Goal: Complete application form

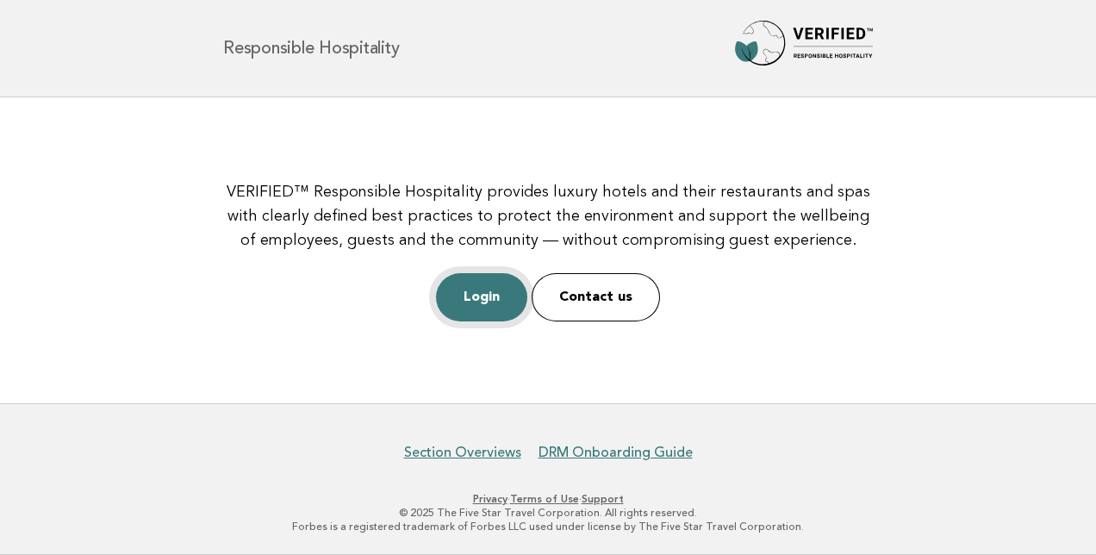
click at [474, 291] on link "Login" at bounding box center [481, 297] width 91 height 48
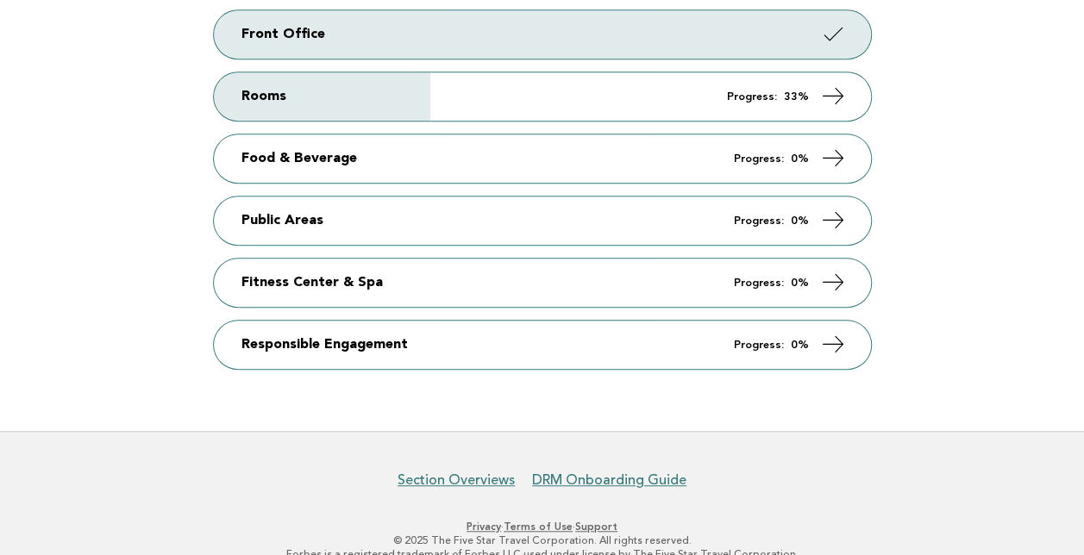
scroll to position [342, 0]
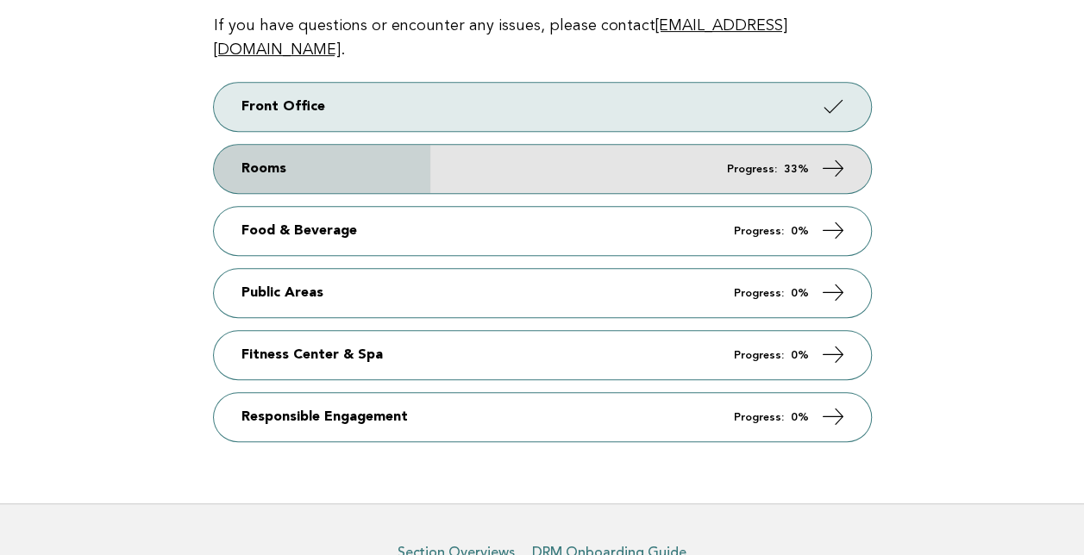
click at [733, 164] on em "Progress:" at bounding box center [752, 169] width 50 height 11
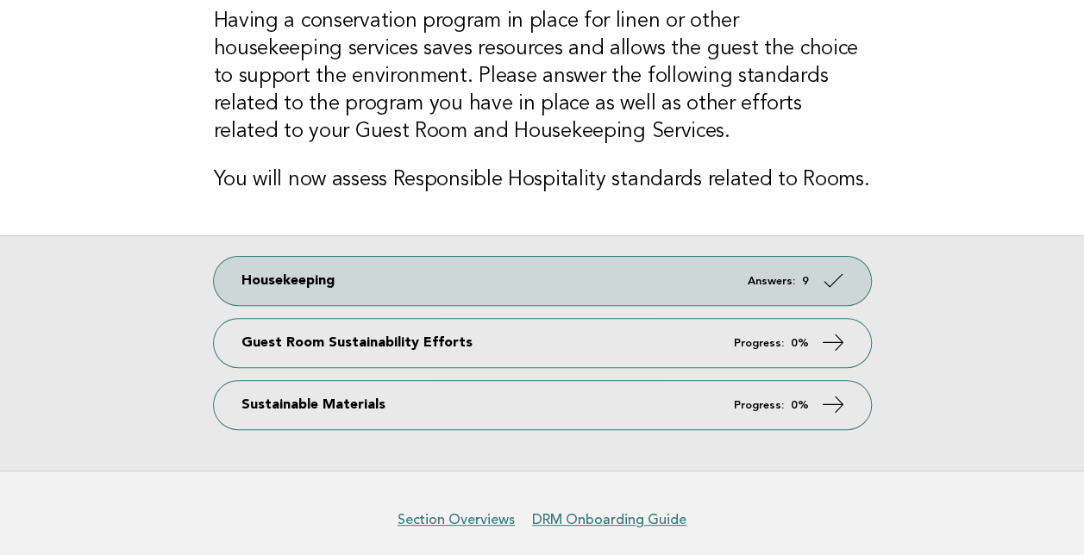
scroll to position [141, 0]
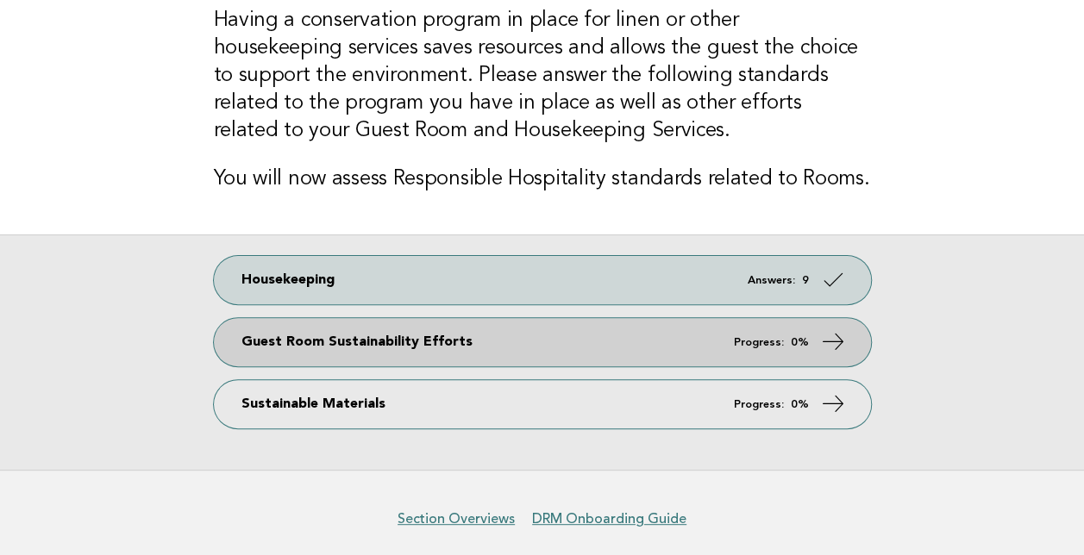
click at [444, 347] on link "Guest Room Sustainability Efforts Progress: 0%" at bounding box center [542, 342] width 657 height 48
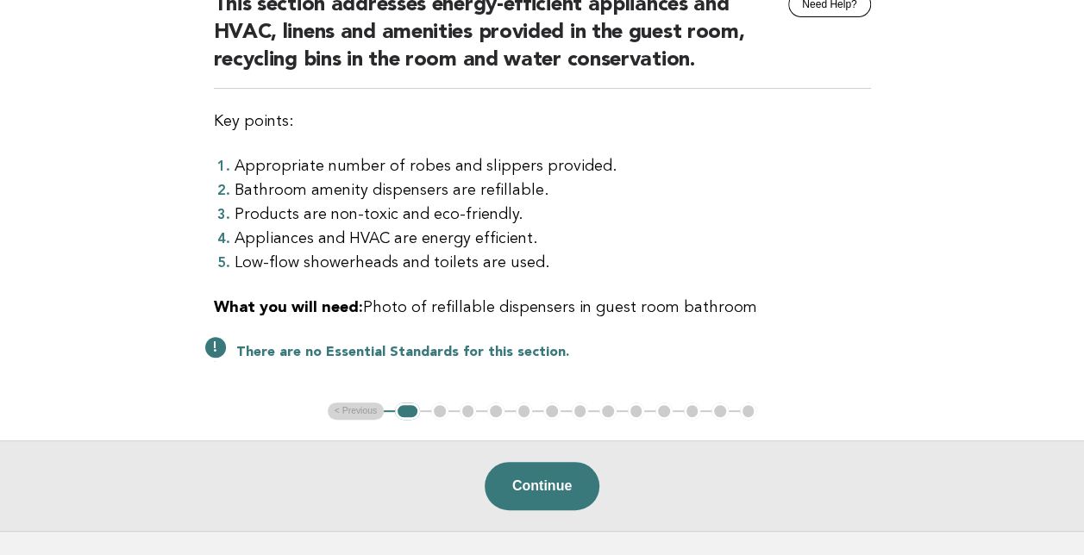
scroll to position [183, 0]
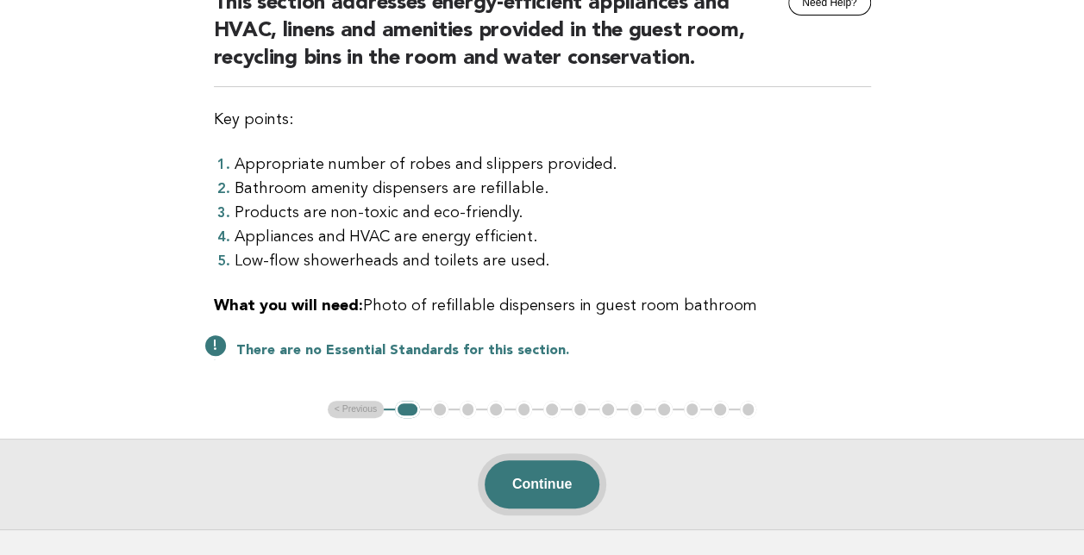
click at [567, 474] on button "Continue" at bounding box center [541, 484] width 115 height 48
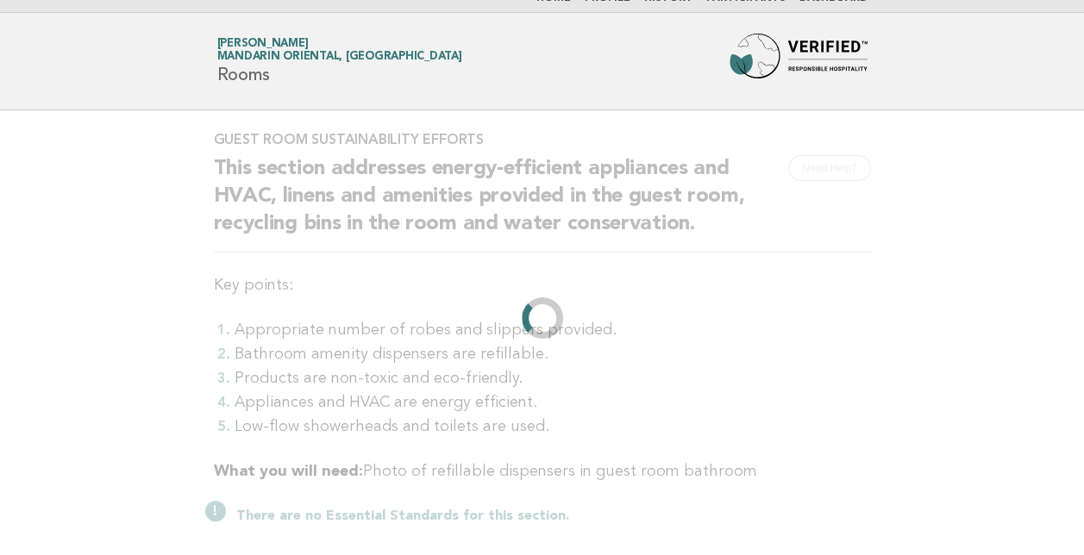
scroll to position [0, 0]
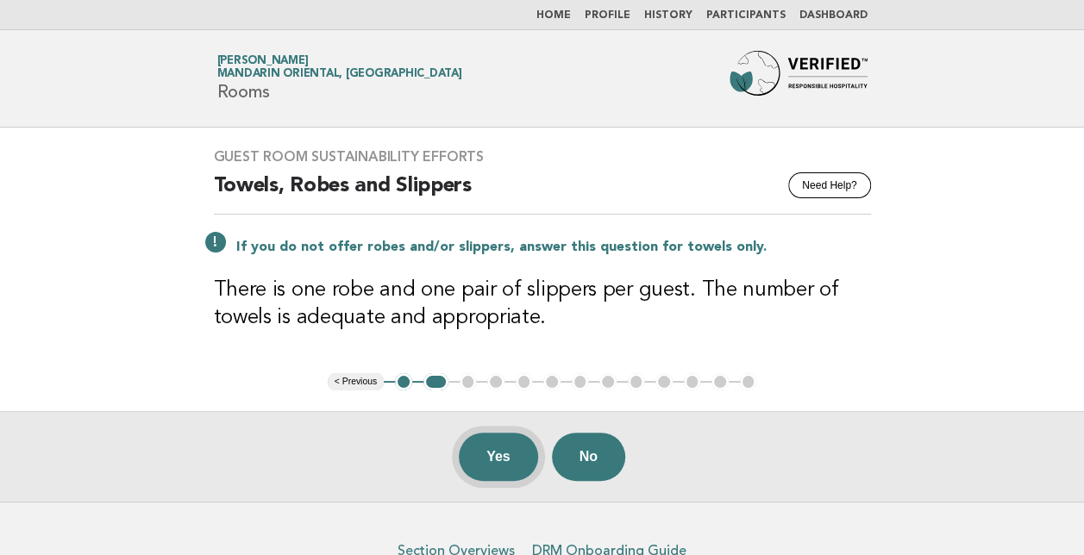
click at [479, 460] on button "Yes" at bounding box center [498, 457] width 79 height 48
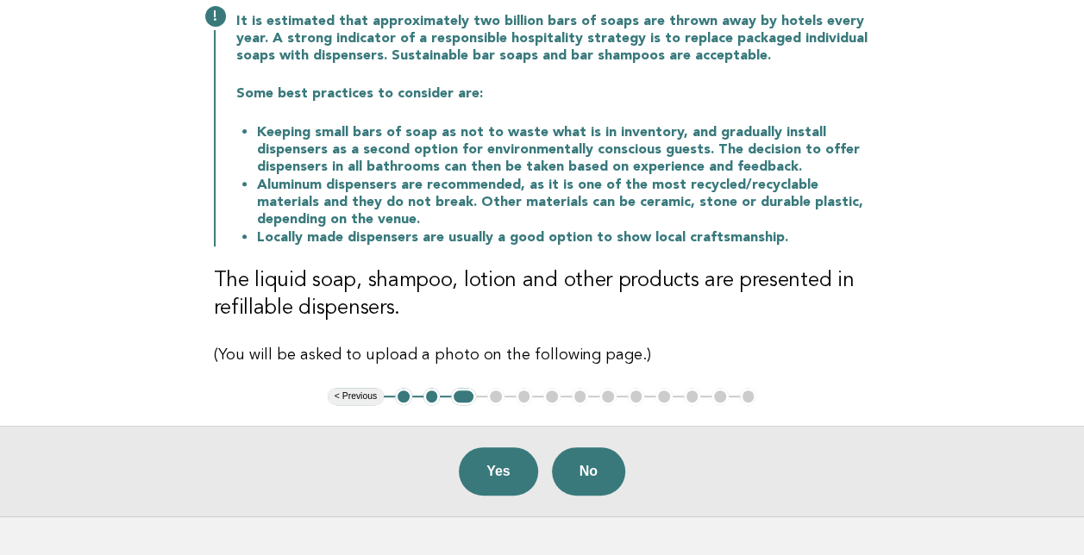
scroll to position [227, 0]
click at [484, 460] on button "Yes" at bounding box center [498, 471] width 79 height 48
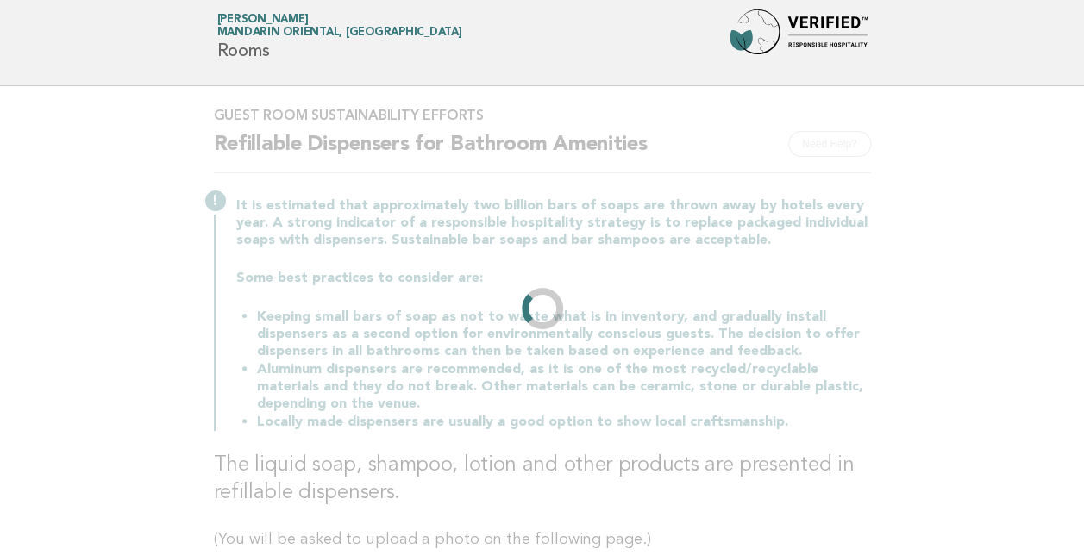
scroll to position [0, 0]
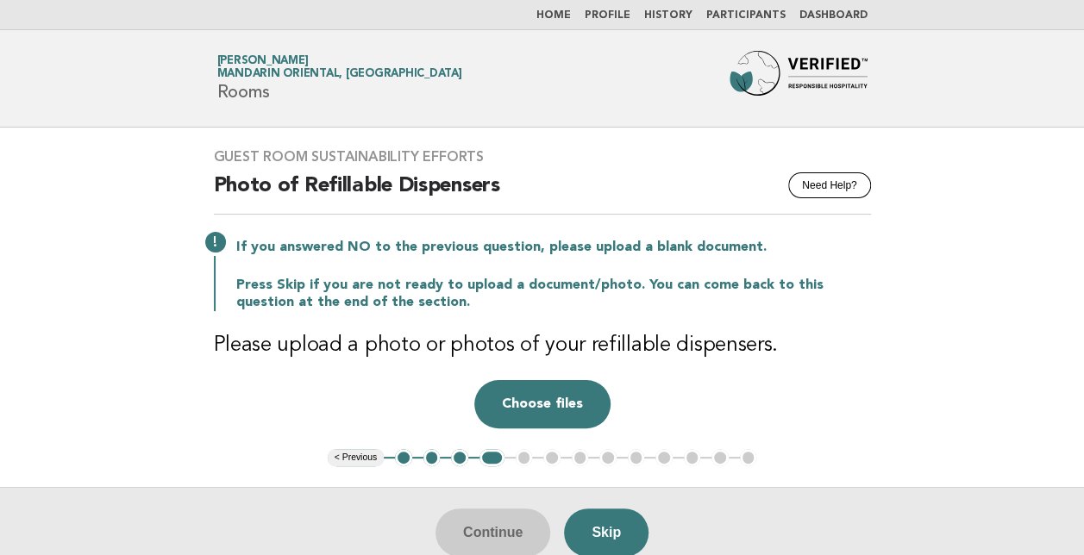
click at [484, 460] on button "4" at bounding box center [491, 457] width 25 height 17
click at [536, 411] on button "Choose files" at bounding box center [542, 404] width 136 height 48
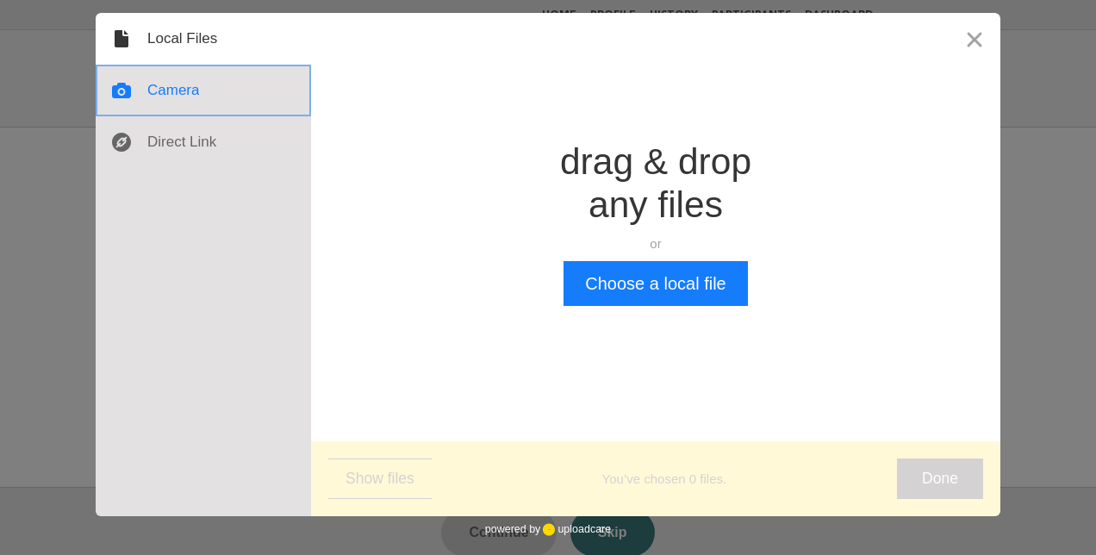
click at [156, 97] on div at bounding box center [204, 91] width 216 height 52
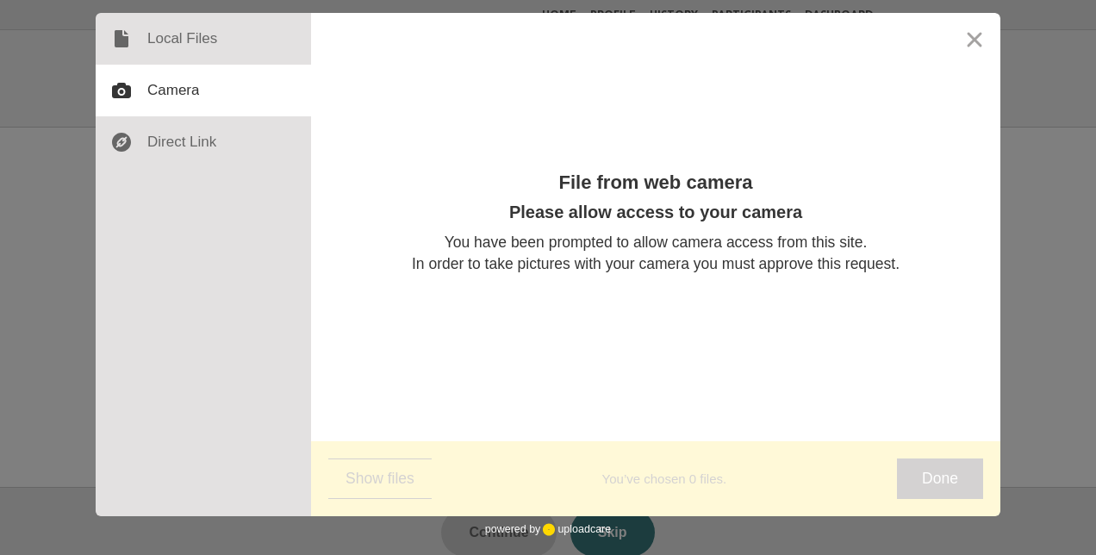
click at [501, 231] on div "Please allow access to your camera You have been prompted to allow camera acces…" at bounding box center [656, 243] width 488 height 82
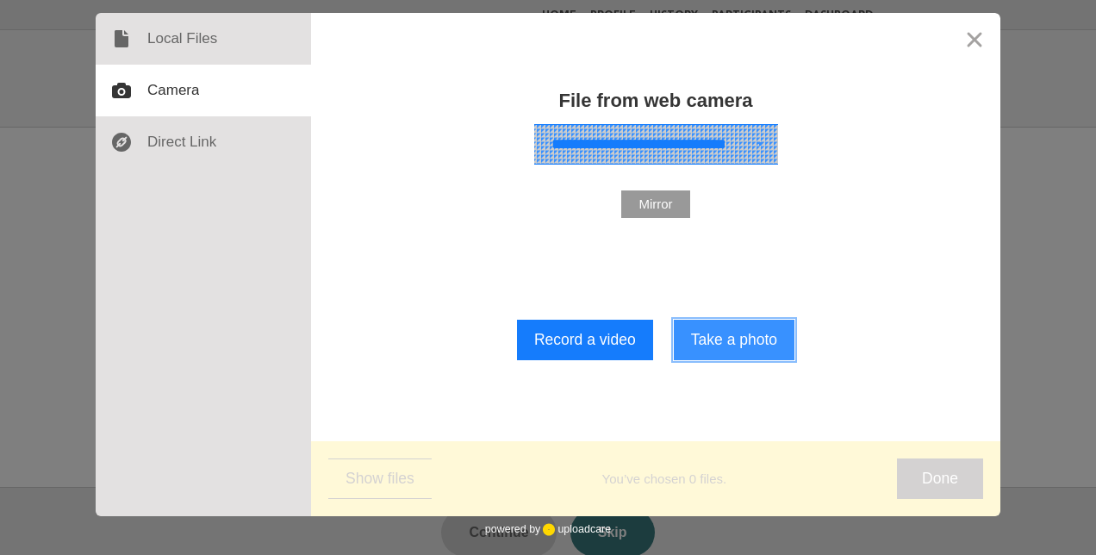
click at [679, 360] on button "Take a photo" at bounding box center [734, 340] width 121 height 41
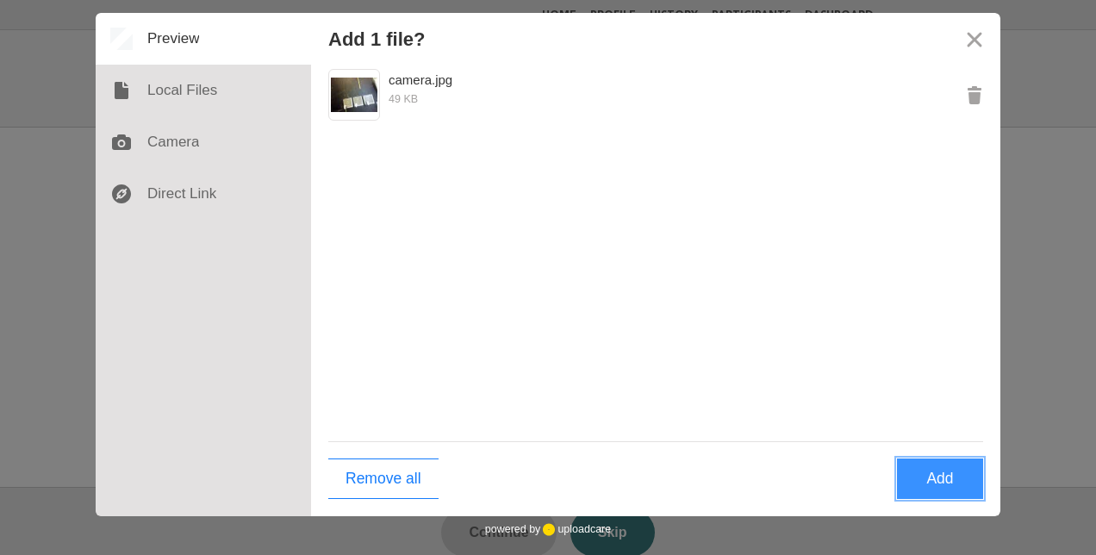
click at [932, 477] on button "Add" at bounding box center [940, 479] width 86 height 41
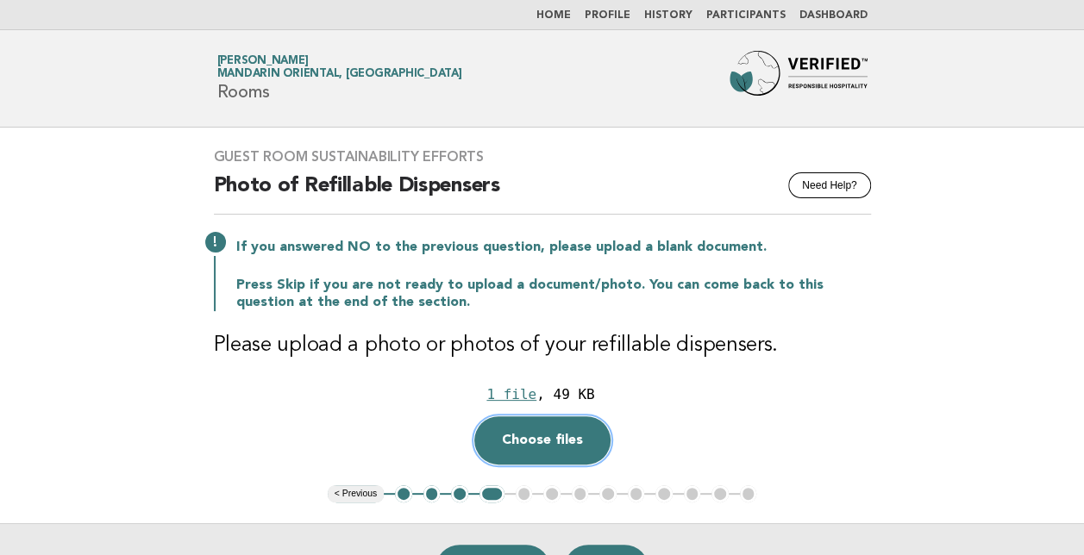
click at [509, 440] on button "Choose files" at bounding box center [542, 440] width 136 height 48
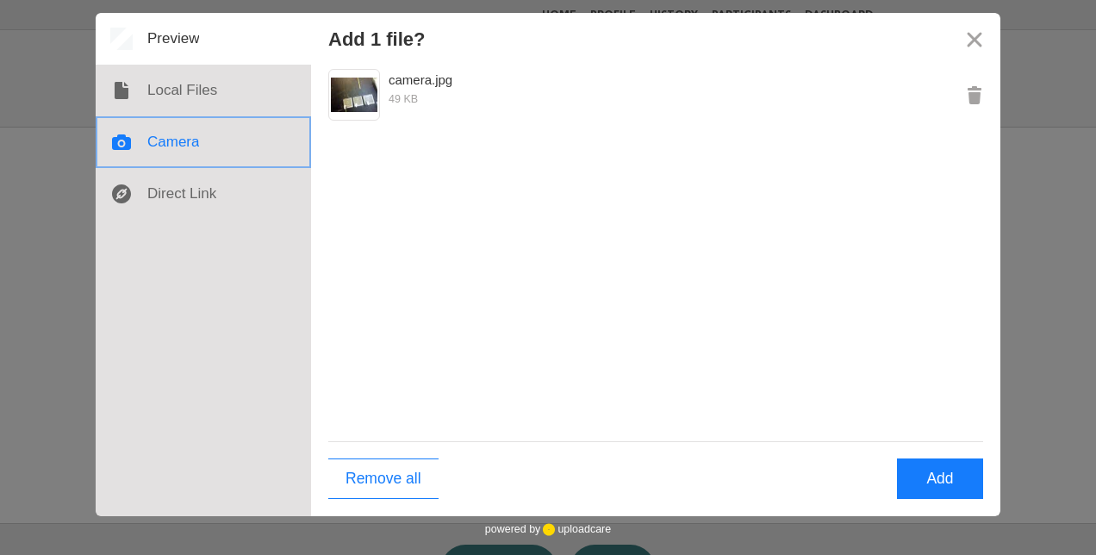
click at [160, 132] on div at bounding box center [204, 142] width 216 height 52
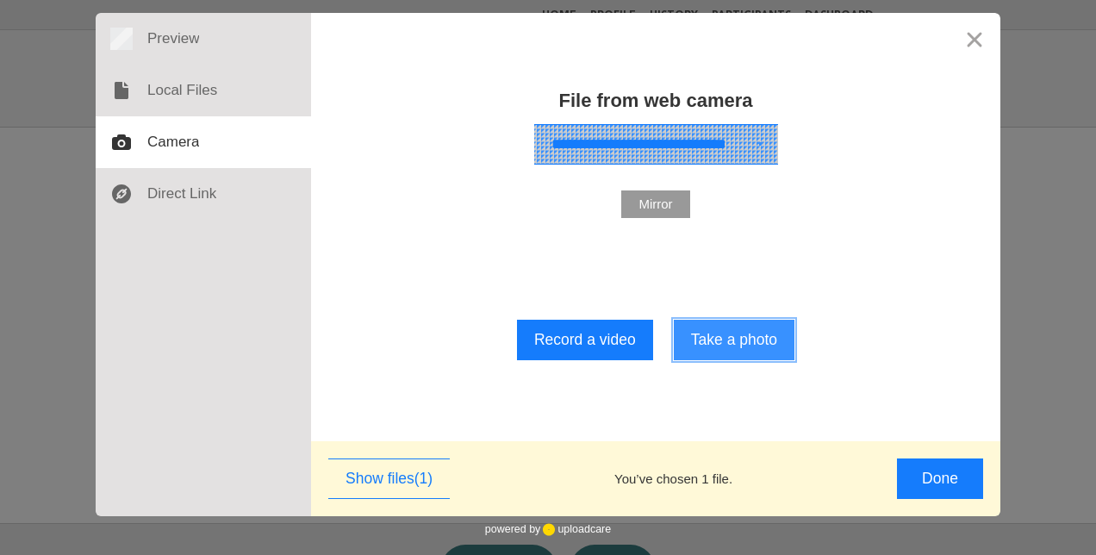
click at [762, 360] on button "Take a photo" at bounding box center [734, 340] width 121 height 41
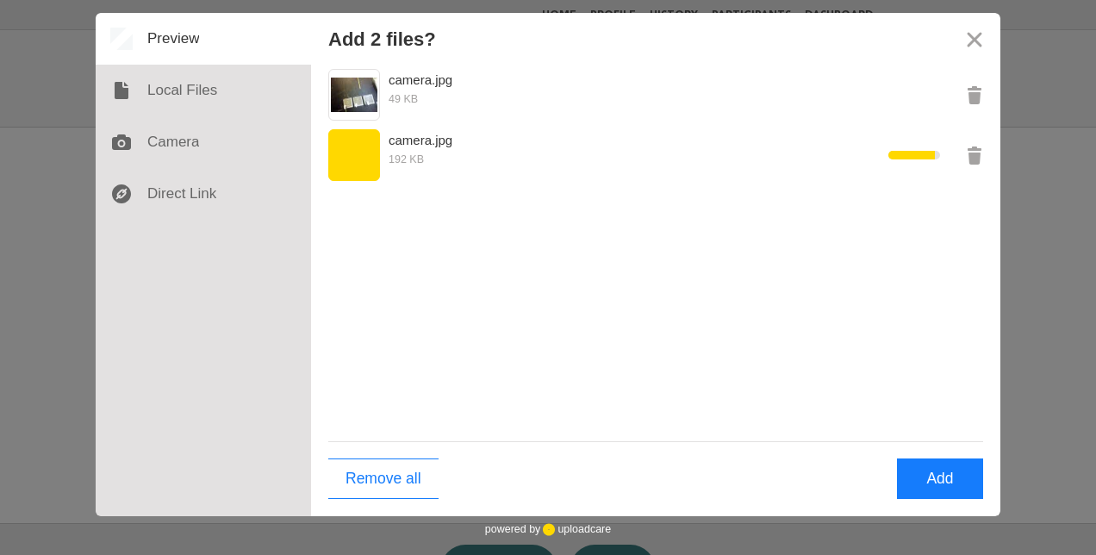
click at [762, 397] on div "camera.jpg 49 KB camera.jpg 192 KB" at bounding box center [656, 253] width 690 height 377
click at [951, 479] on button "Add" at bounding box center [940, 479] width 86 height 41
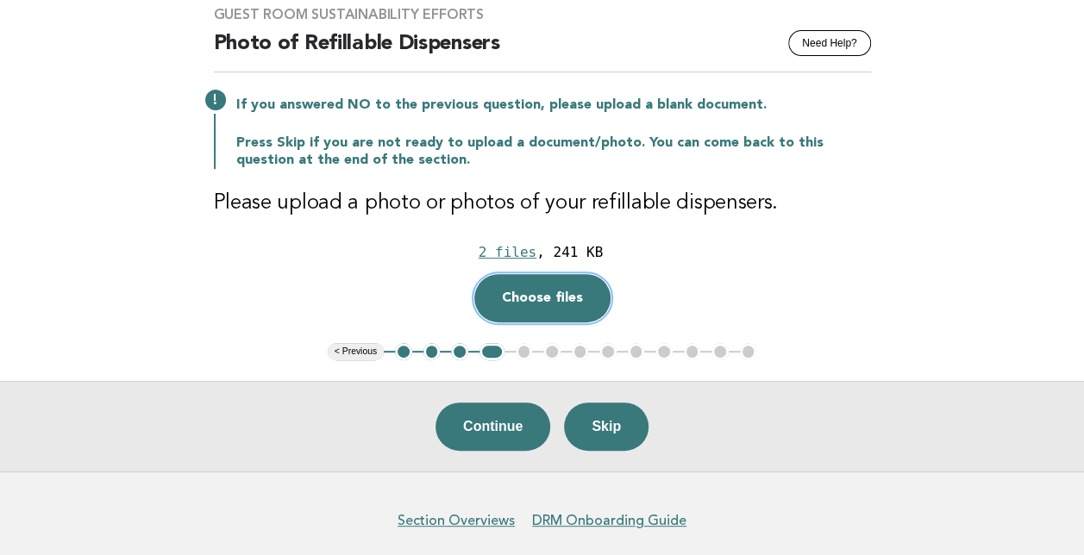
scroll to position [143, 0]
click at [484, 417] on button "Continue" at bounding box center [492, 426] width 115 height 48
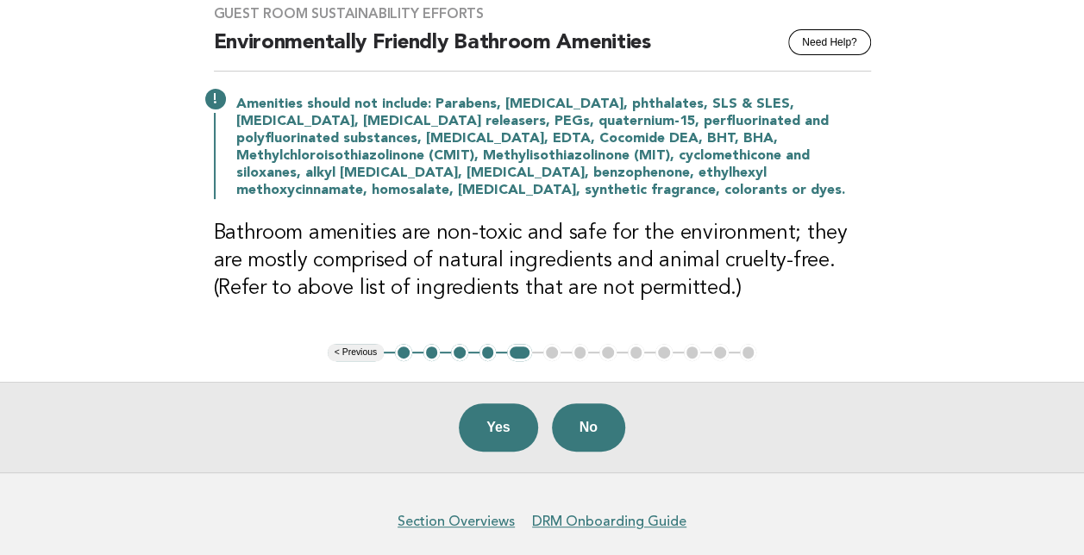
scroll to position [147, 0]
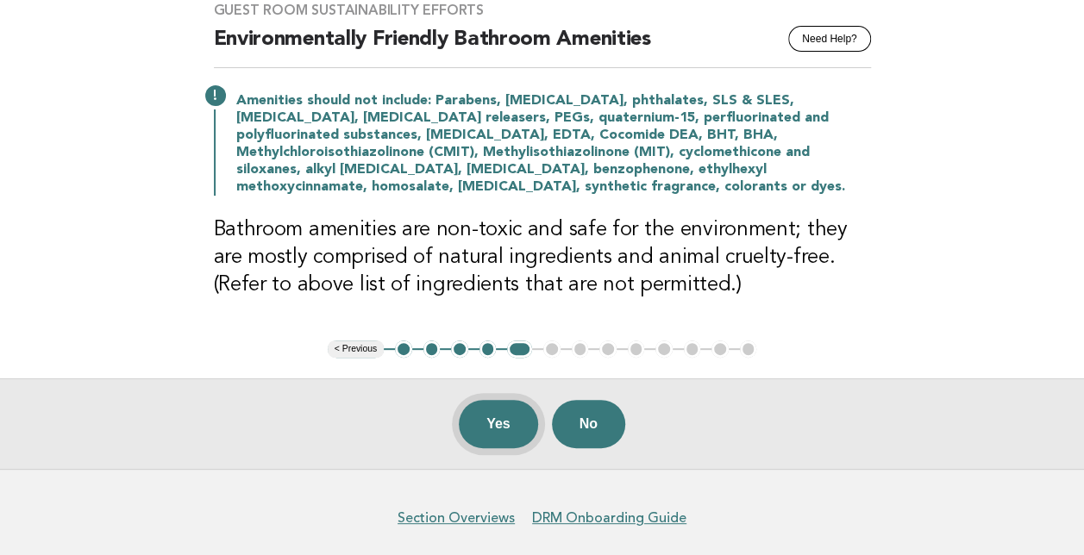
click at [490, 424] on button "Yes" at bounding box center [498, 424] width 79 height 48
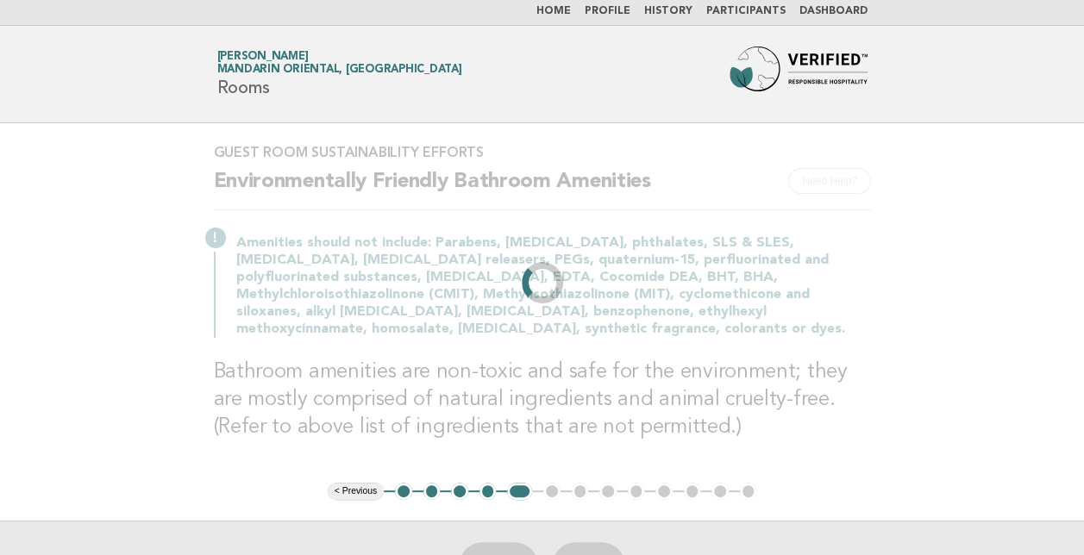
scroll to position [0, 0]
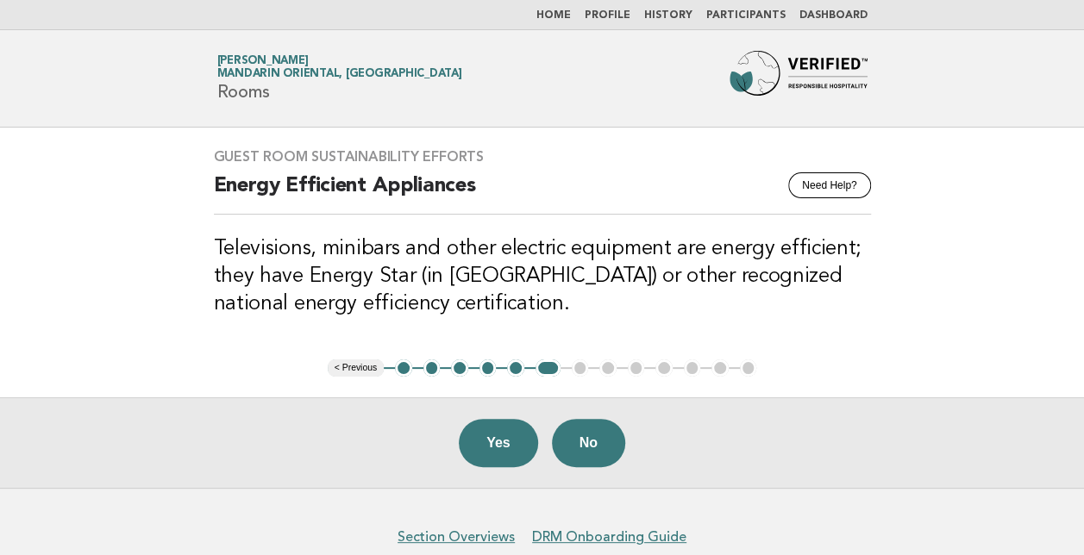
click at [171, 309] on main "Guest Room Sustainability Efforts Need Help? Energy Efficient Appliances Televi…" at bounding box center [542, 308] width 1084 height 360
click at [499, 240] on h3 "Televisions, minibars and other electric equipment are energy efficient; they h…" at bounding box center [542, 276] width 657 height 83
click at [595, 433] on button "No" at bounding box center [588, 443] width 73 height 48
